Goal: Transaction & Acquisition: Obtain resource

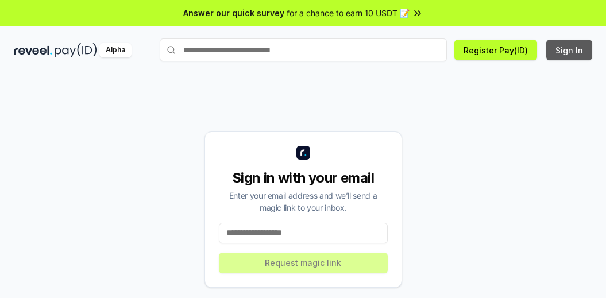
click at [567, 46] on button "Sign In" at bounding box center [569, 50] width 46 height 21
click at [326, 233] on input at bounding box center [303, 233] width 169 height 21
click at [572, 43] on button "Sign In" at bounding box center [569, 50] width 46 height 21
click at [326, 235] on input at bounding box center [303, 233] width 169 height 21
click at [334, 237] on input at bounding box center [303, 233] width 169 height 21
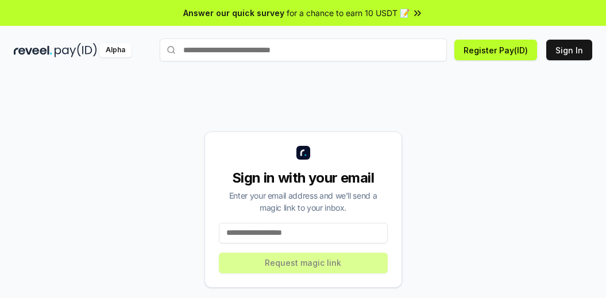
click at [308, 227] on input at bounding box center [303, 233] width 169 height 21
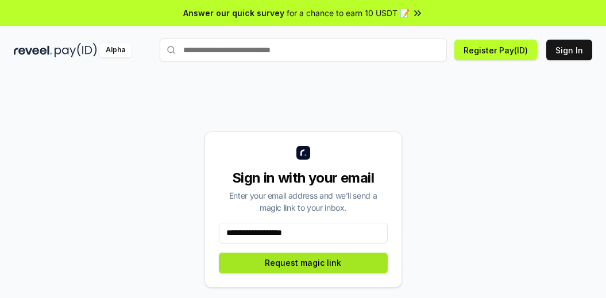
type input "**********"
click at [318, 266] on button "Request magic link" at bounding box center [303, 263] width 169 height 21
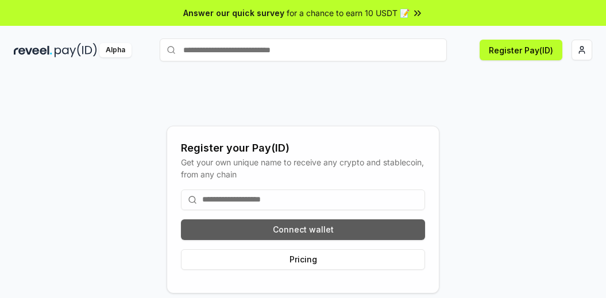
click at [331, 221] on button "Connect wallet" at bounding box center [303, 229] width 244 height 21
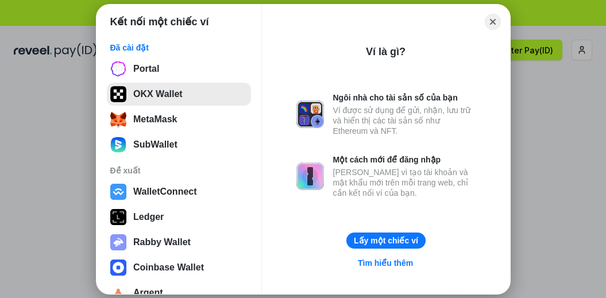
click at [137, 86] on button "OKX Wallet" at bounding box center [179, 94] width 144 height 23
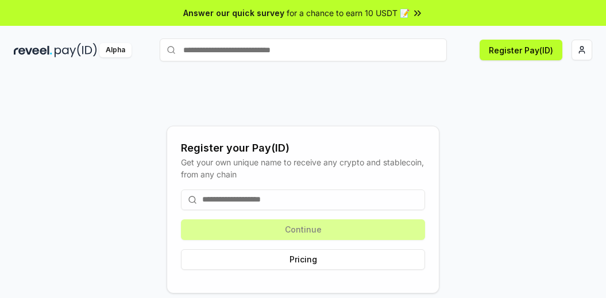
click at [359, 186] on div "Continue Pricing" at bounding box center [303, 229] width 244 height 99
click at [355, 194] on input at bounding box center [303, 199] width 244 height 21
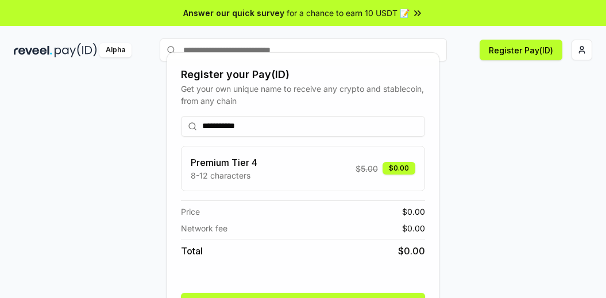
type input "**********"
click at [456, 181] on div "**********" at bounding box center [303, 209] width 578 height 243
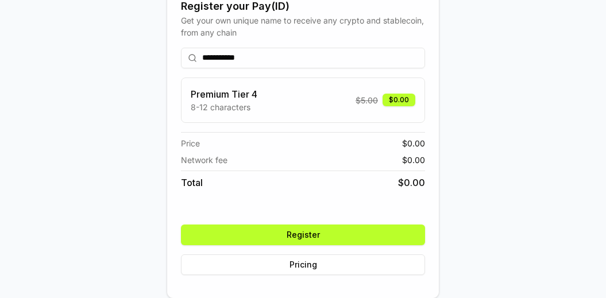
click at [391, 235] on button "Register" at bounding box center [303, 235] width 244 height 21
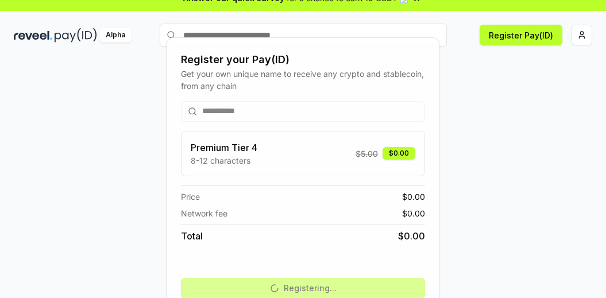
scroll to position [0, 0]
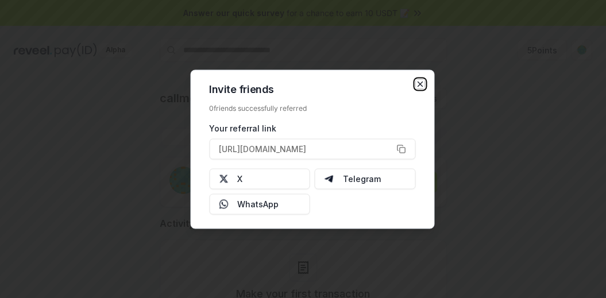
click at [417, 84] on icon "button" at bounding box center [419, 83] width 9 height 9
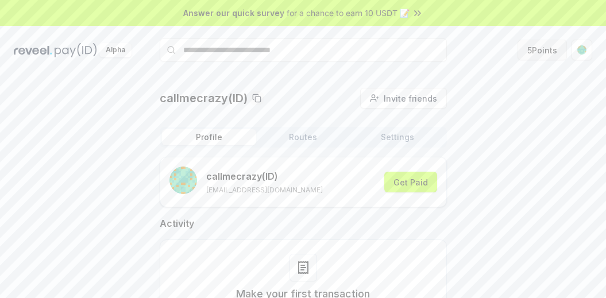
click at [544, 52] on button "5 Points" at bounding box center [541, 50] width 49 height 21
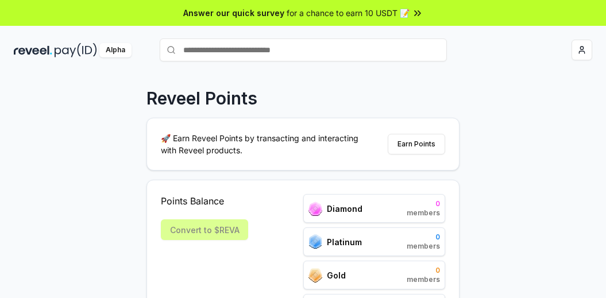
click at [578, 55] on html "Answer our quick survey for a chance to earn 10 USDT 📝 Alpha Reveel Points 🚀 Ea…" at bounding box center [303, 149] width 606 height 298
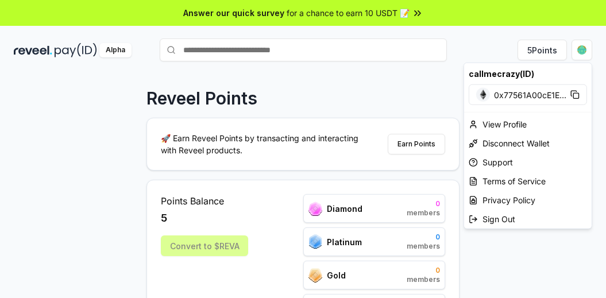
click at [578, 55] on html "Answer our quick survey for a chance to earn 10 USDT 📝 Alpha 5 Points Reveel Po…" at bounding box center [303, 149] width 606 height 298
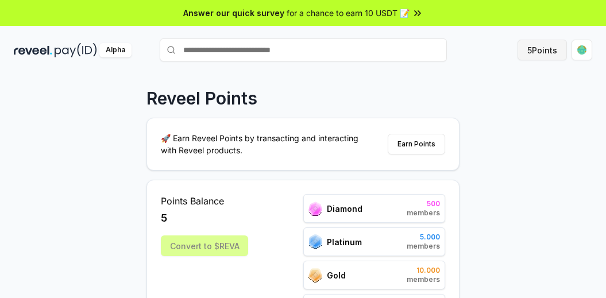
click at [548, 52] on button "5 Points" at bounding box center [541, 50] width 49 height 21
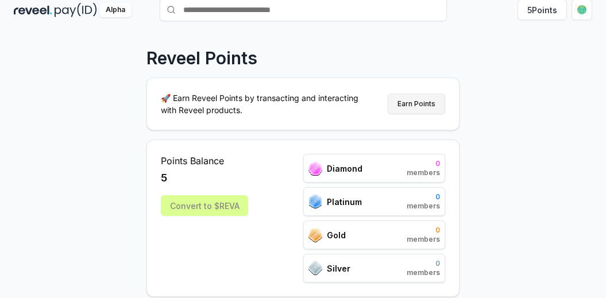
click at [427, 108] on button "Earn Points" at bounding box center [416, 104] width 57 height 21
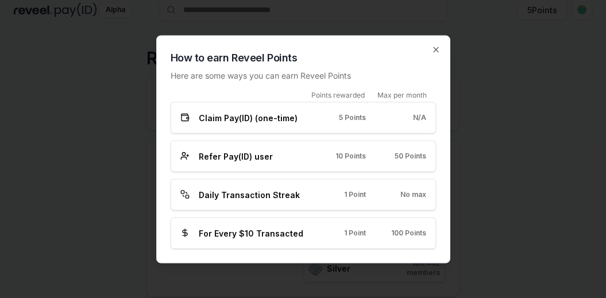
drag, startPoint x: 438, startPoint y: 49, endPoint x: 399, endPoint y: 177, distance: 133.7
click at [400, 178] on div "How to earn Reveel Points Here are some ways you can earn Reveel Points Points …" at bounding box center [303, 149] width 294 height 228
click at [367, 168] on div "Refer Pay(ID) user 10 Points 50 Points" at bounding box center [303, 156] width 265 height 32
click at [435, 53] on icon "button" at bounding box center [435, 49] width 9 height 9
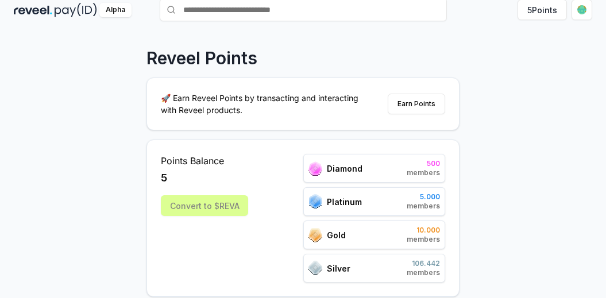
scroll to position [0, 0]
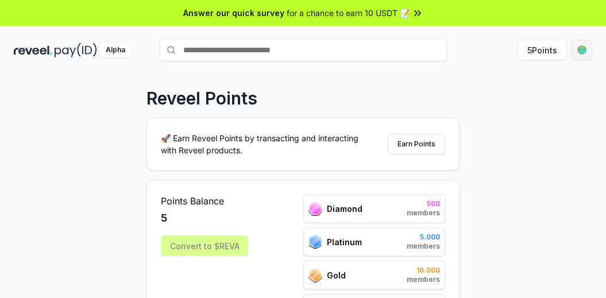
click at [584, 43] on html "Answer our quick survey for a chance to earn 10 USDT 📝 Alpha 5 Points Reveel Po…" at bounding box center [303, 149] width 606 height 298
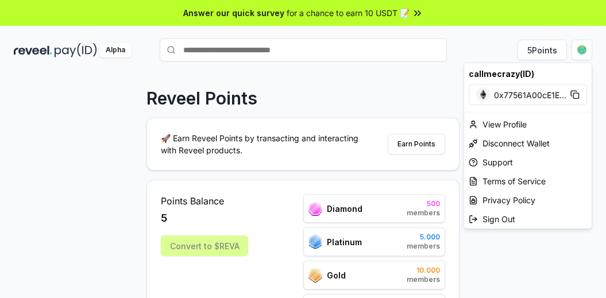
click at [416, 78] on html "Answer our quick survey for a chance to earn 10 USDT 📝 Alpha 5 Points Reveel Po…" at bounding box center [303, 149] width 606 height 298
